Goal: Task Accomplishment & Management: Complete application form

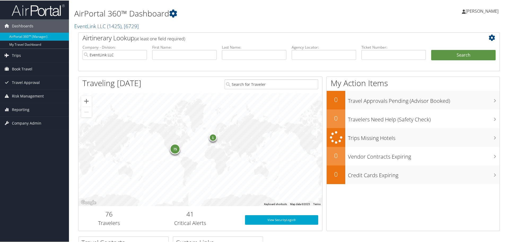
click at [27, 122] on span "Company Admin" at bounding box center [26, 122] width 29 height 13
click at [28, 153] on link "People" at bounding box center [34, 149] width 69 height 8
click at [28, 153] on link "Users (Beta)" at bounding box center [34, 157] width 69 height 8
click at [28, 155] on link "Users (Beta)" at bounding box center [34, 157] width 69 height 8
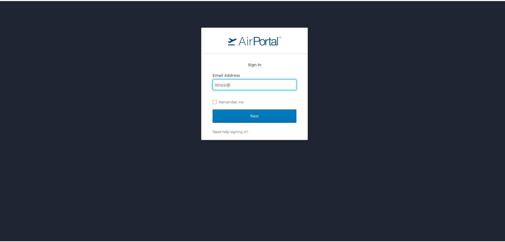
type input "[EMAIL_ADDRESS][DOMAIN_NAME]"
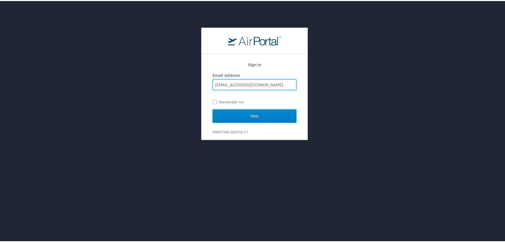
click at [266, 117] on input "Next" at bounding box center [255, 114] width 84 height 13
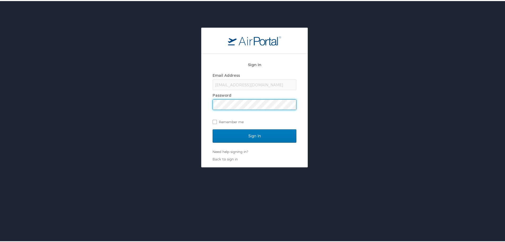
click at [213, 128] on input "Sign In" at bounding box center [255, 134] width 84 height 13
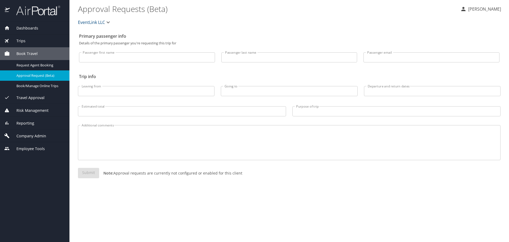
click at [36, 134] on span "Company Admin" at bounding box center [28, 136] width 36 height 6
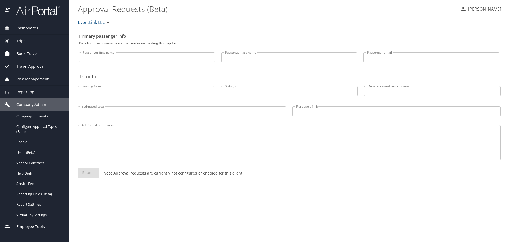
click at [44, 155] on link "Users (Beta)" at bounding box center [35, 152] width 70 height 10
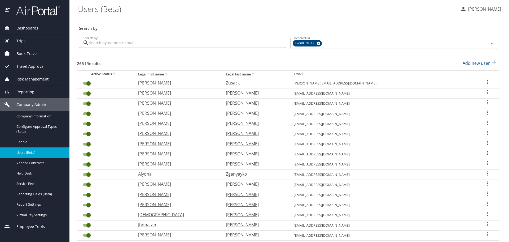
click at [475, 61] on p "Add new user" at bounding box center [476, 63] width 27 height 6
select select "US"
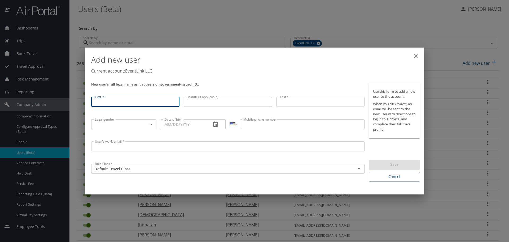
click at [130, 105] on input "First *" at bounding box center [135, 102] width 88 height 10
type input "K"
type input "Kamren"
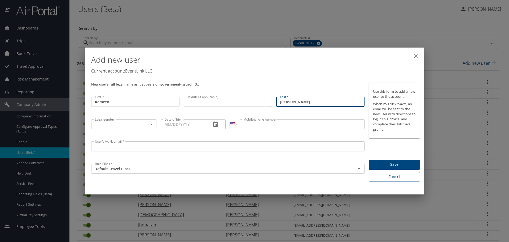
type input "Johnson"
click at [130, 121] on body "Dashboards AirPortal 360™ Manager My Travel Dashboard Trips Airtinerary® Lookup…" at bounding box center [254, 121] width 509 height 242
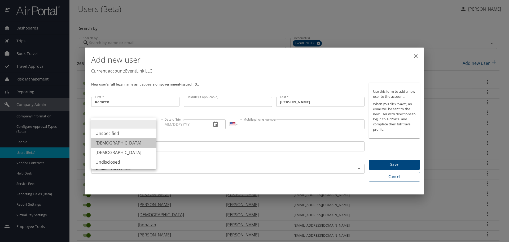
click at [123, 144] on li "Male" at bounding box center [123, 143] width 65 height 10
type input "Male"
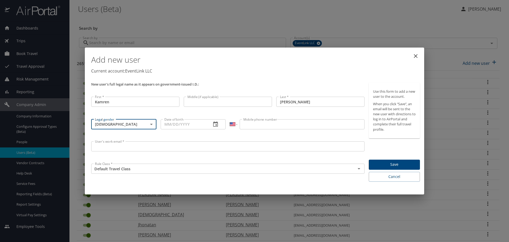
click at [171, 120] on input "Date of birth" at bounding box center [184, 124] width 47 height 10
type input "12/09/2000"
click at [267, 122] on input "Mobile phone number" at bounding box center [302, 124] width 125 height 10
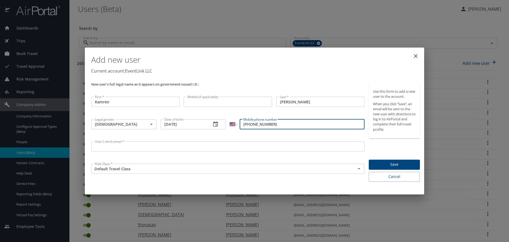
type input "(586) 330-1168"
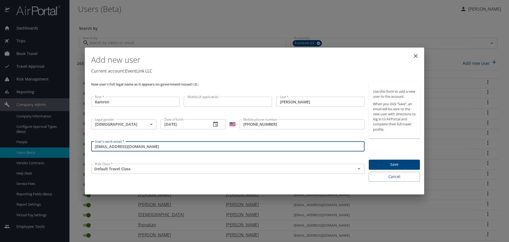
type input "Smithdiamon7@gmail.com"
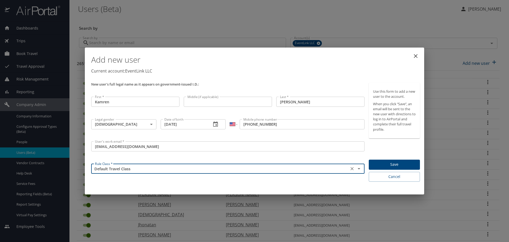
click at [385, 164] on span "Save" at bounding box center [394, 164] width 43 height 7
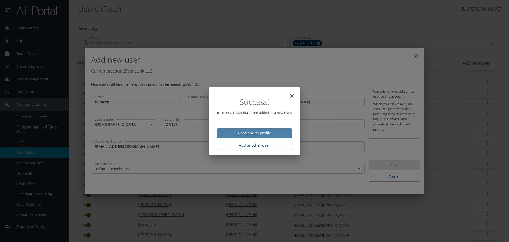
click at [259, 132] on span "Continue to profile" at bounding box center [255, 133] width 66 height 7
select select "US"
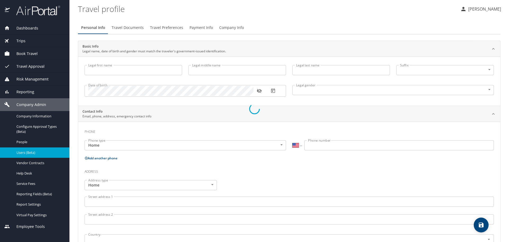
type input "Kamren"
type input "Johnson"
type input "Male"
select select "US"
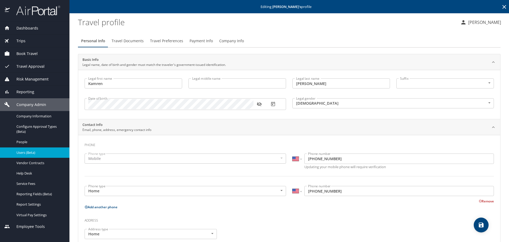
click at [159, 43] on span "Travel Preferences" at bounding box center [166, 41] width 33 height 7
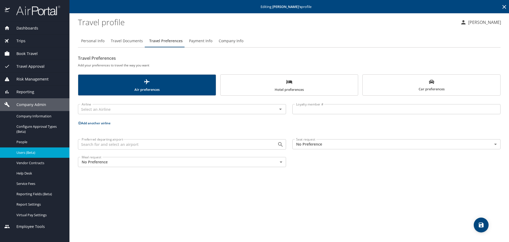
click at [112, 148] on div "Preferred departing airport" at bounding box center [182, 144] width 208 height 10
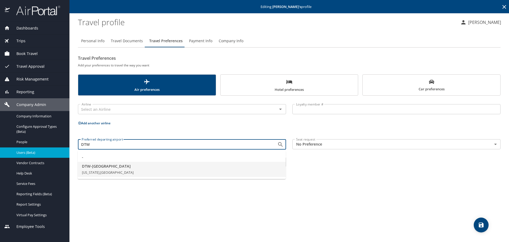
click at [105, 168] on span "DTW - Detroit" at bounding box center [182, 166] width 200 height 6
type input "DTW - Detroit"
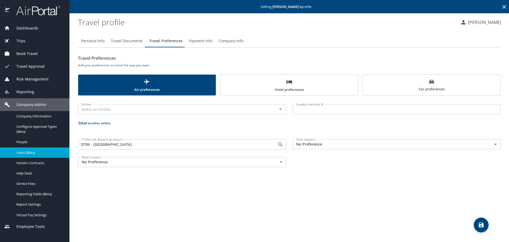
click at [119, 41] on span "Travel Documents" at bounding box center [127, 41] width 32 height 7
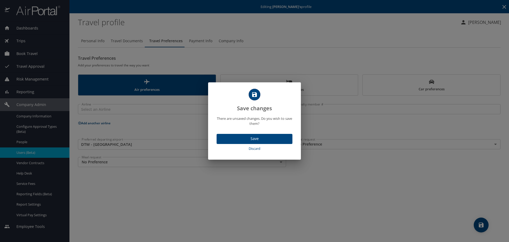
click at [250, 139] on span "Save" at bounding box center [254, 138] width 67 height 7
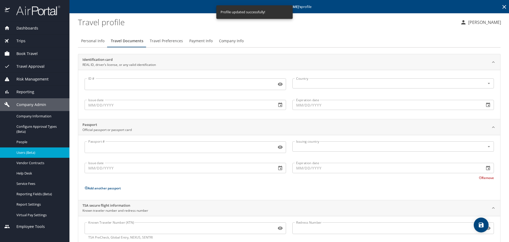
click at [162, 42] on span "Travel Preferences" at bounding box center [166, 41] width 33 height 7
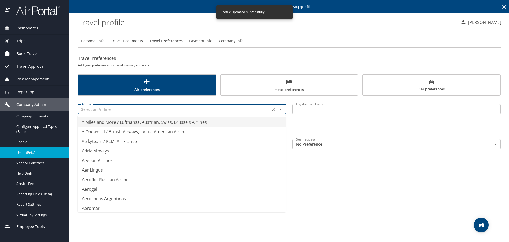
click at [123, 107] on input "text" at bounding box center [174, 109] width 189 height 7
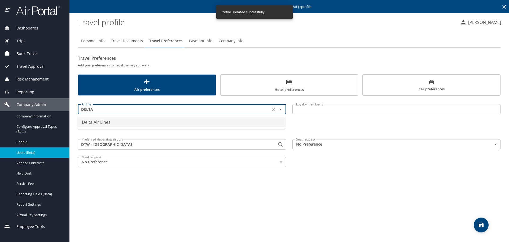
click at [114, 122] on li "Delta Air Lines" at bounding box center [182, 122] width 208 height 10
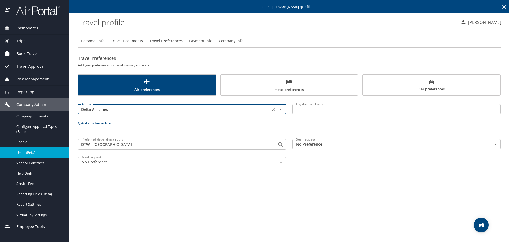
type input "Delta Air Lines"
click at [318, 110] on input "Loyalty member #" at bounding box center [397, 109] width 208 height 10
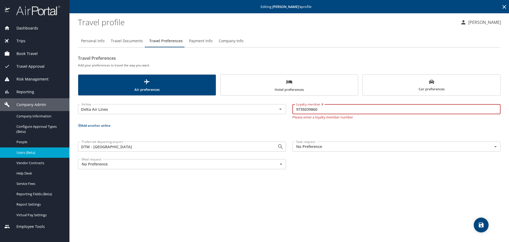
type input "9735039860"
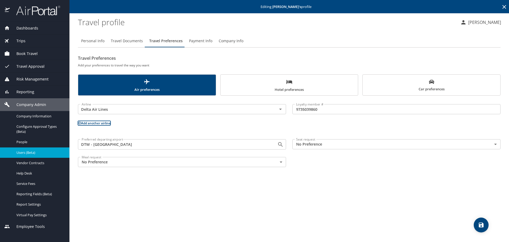
click at [482, 222] on icon "save" at bounding box center [481, 225] width 6 height 6
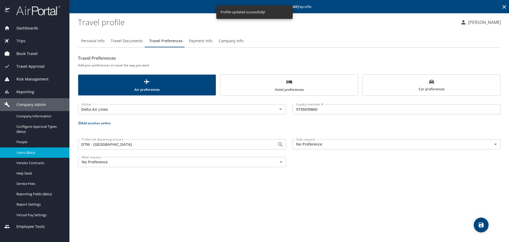
click at [381, 148] on body "Dashboards AirPortal 360™ Manager My Travel Dashboard Trips Airtinerary® Lookup…" at bounding box center [254, 121] width 509 height 242
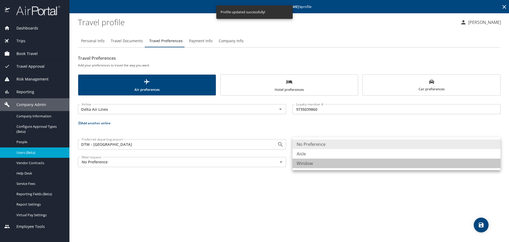
click at [340, 159] on li "Window" at bounding box center [397, 163] width 208 height 10
type input "Window"
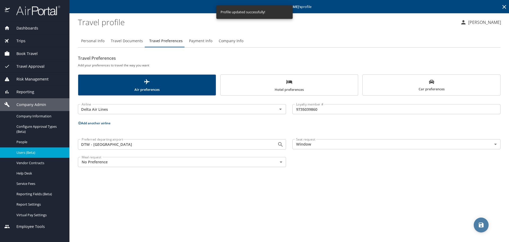
click at [478, 221] on button "save" at bounding box center [481, 224] width 15 height 15
